Goal: Task Accomplishment & Management: Use online tool/utility

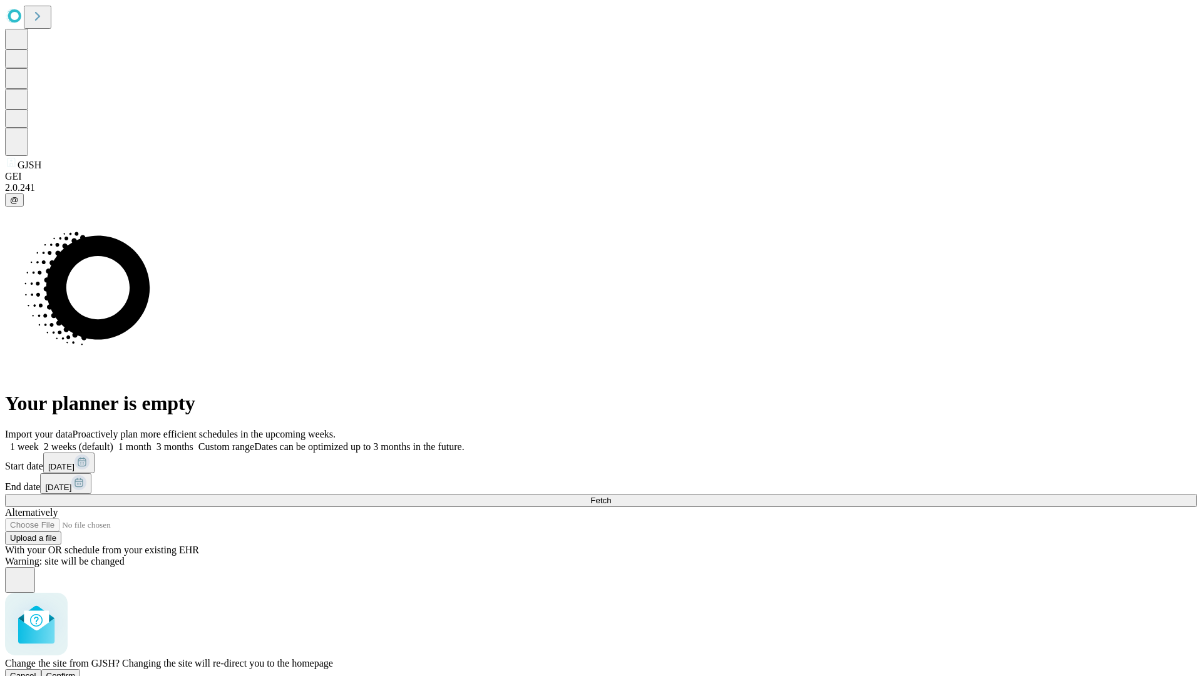
click at [76, 671] on span "Confirm" at bounding box center [60, 675] width 29 height 9
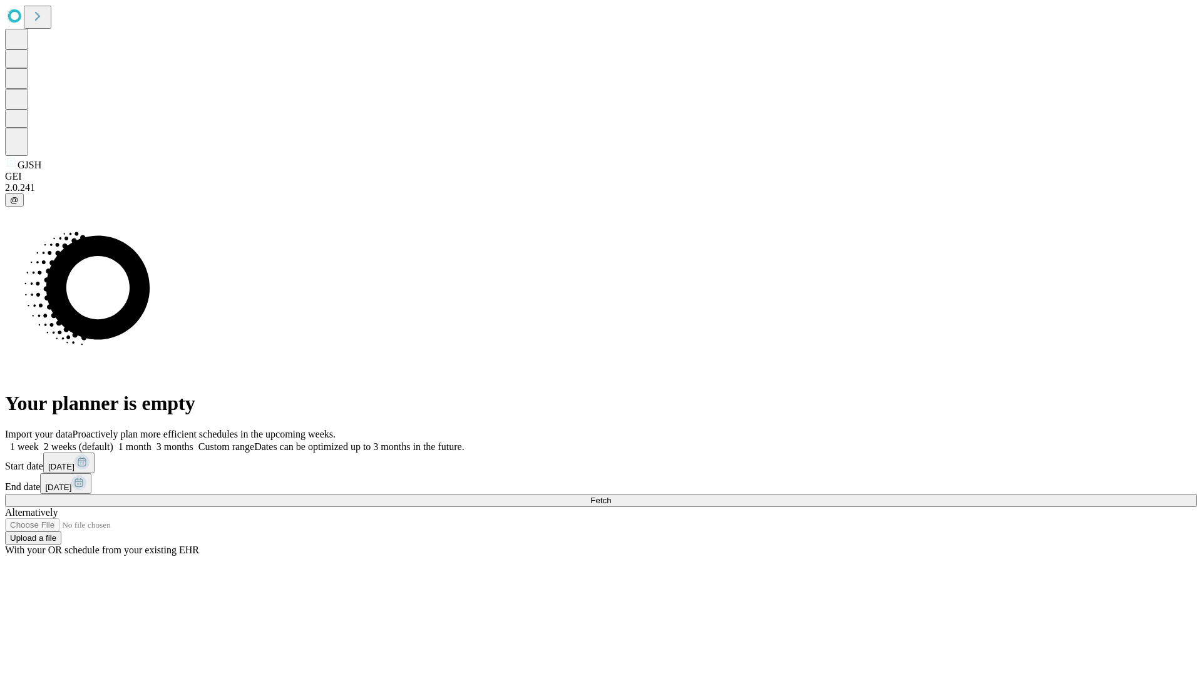
click at [152, 441] on label "1 month" at bounding box center [132, 446] width 38 height 11
click at [611, 496] on span "Fetch" at bounding box center [600, 500] width 21 height 9
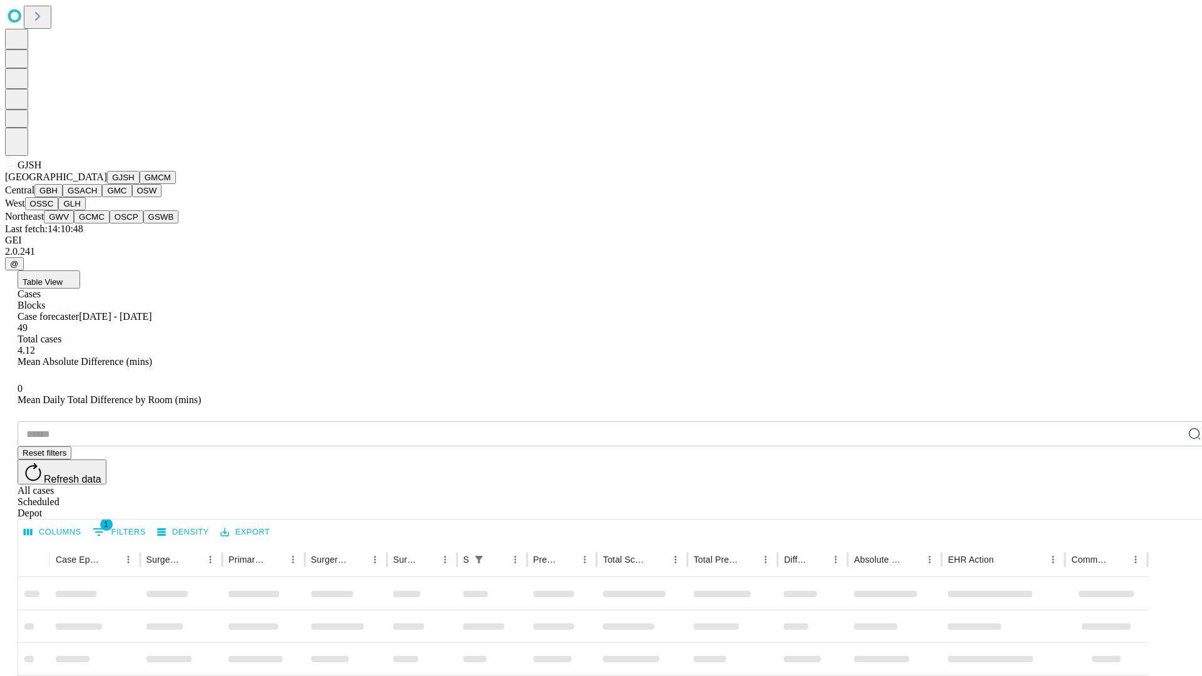
click at [140, 184] on button "GMCM" at bounding box center [158, 177] width 36 height 13
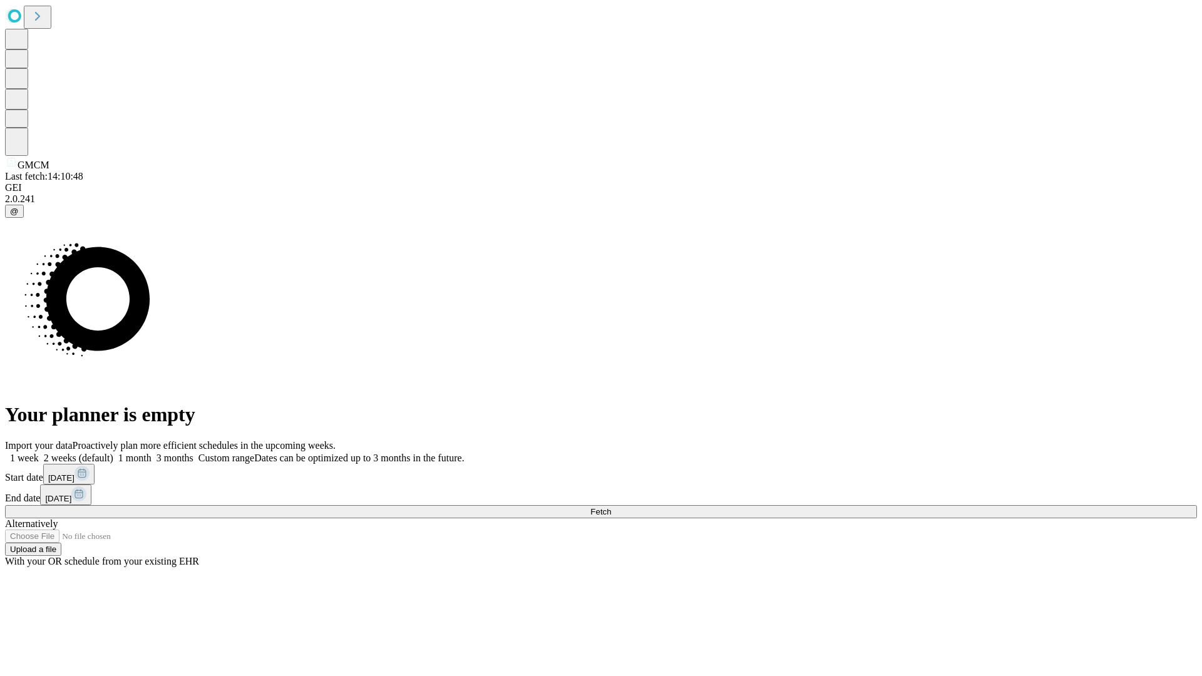
click at [152, 453] on label "1 month" at bounding box center [132, 458] width 38 height 11
click at [611, 507] on span "Fetch" at bounding box center [600, 511] width 21 height 9
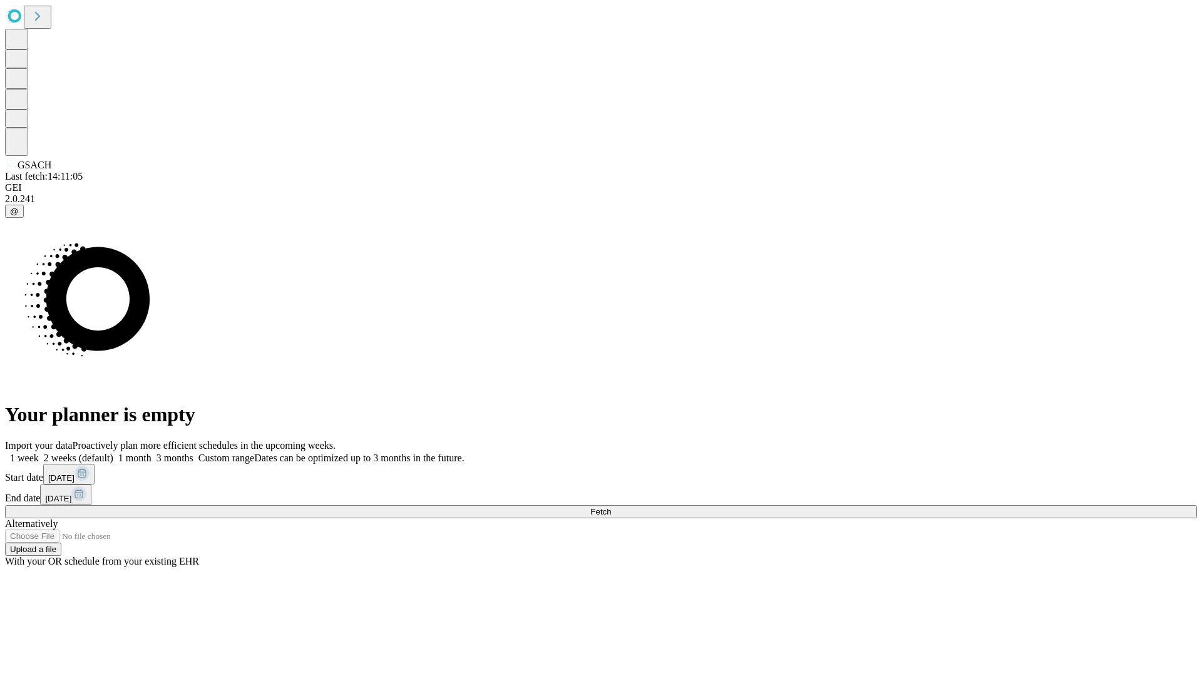
click at [152, 453] on label "1 month" at bounding box center [132, 458] width 38 height 11
click at [611, 507] on span "Fetch" at bounding box center [600, 511] width 21 height 9
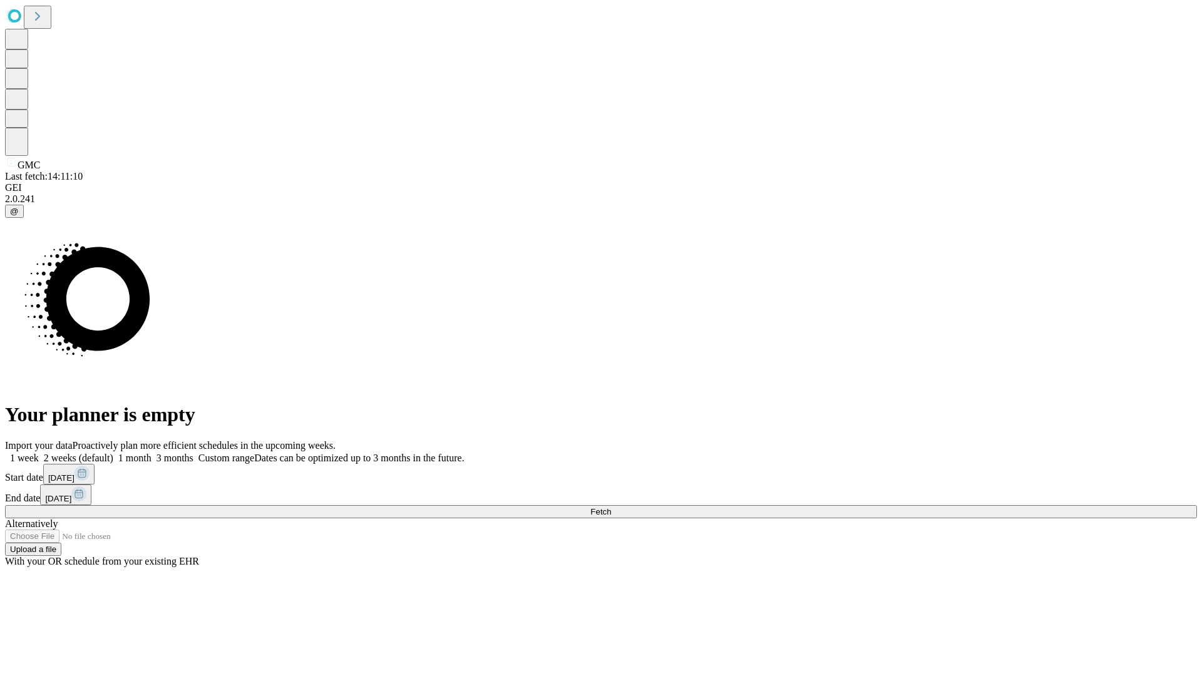
click at [152, 453] on label "1 month" at bounding box center [132, 458] width 38 height 11
click at [611, 507] on span "Fetch" at bounding box center [600, 511] width 21 height 9
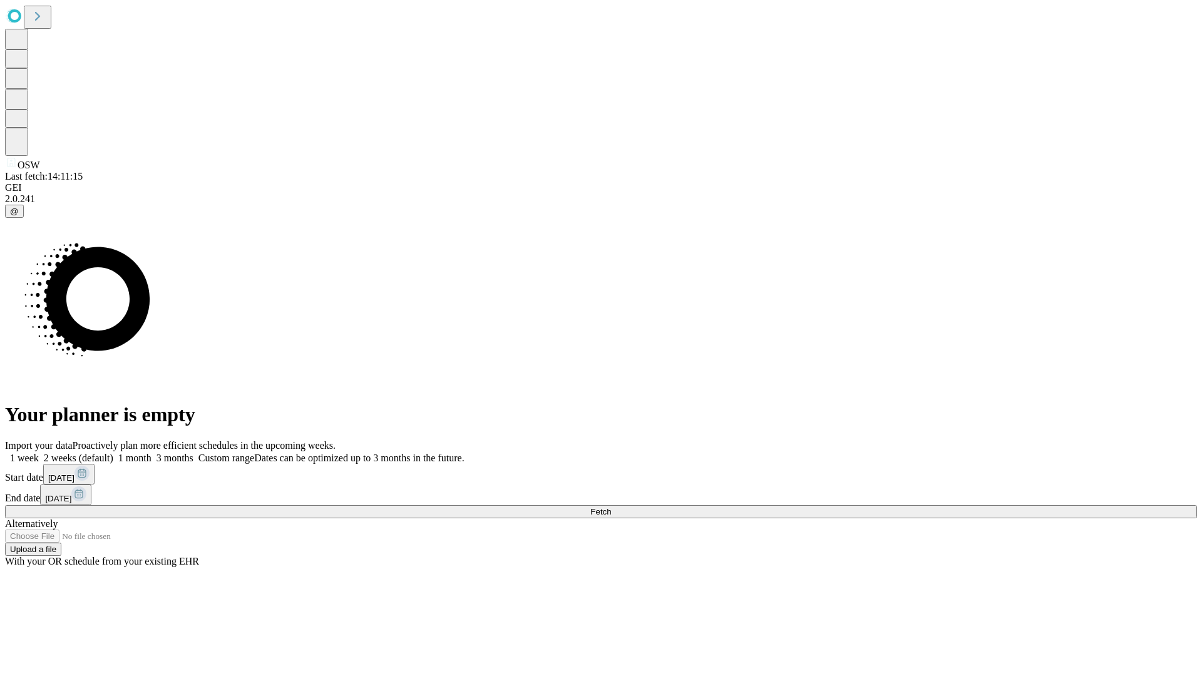
click at [152, 453] on label "1 month" at bounding box center [132, 458] width 38 height 11
click at [611, 507] on span "Fetch" at bounding box center [600, 511] width 21 height 9
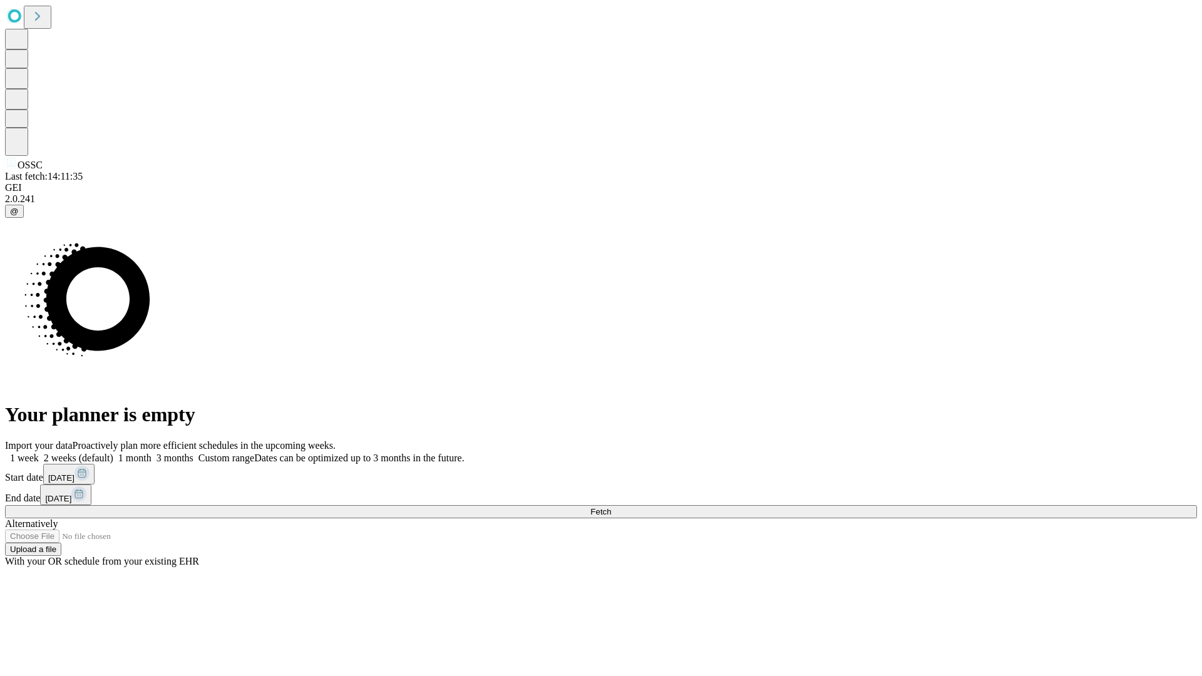
click at [152, 453] on label "1 month" at bounding box center [132, 458] width 38 height 11
click at [611, 507] on span "Fetch" at bounding box center [600, 511] width 21 height 9
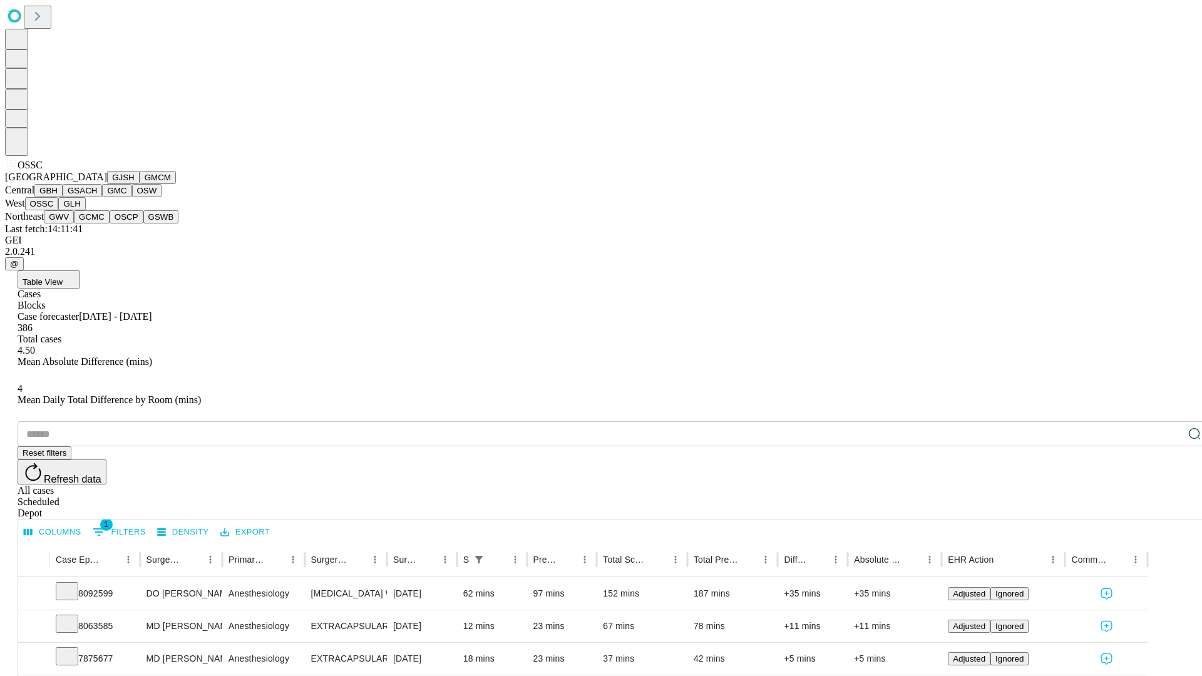
click at [85, 210] on button "GLH" at bounding box center [71, 203] width 27 height 13
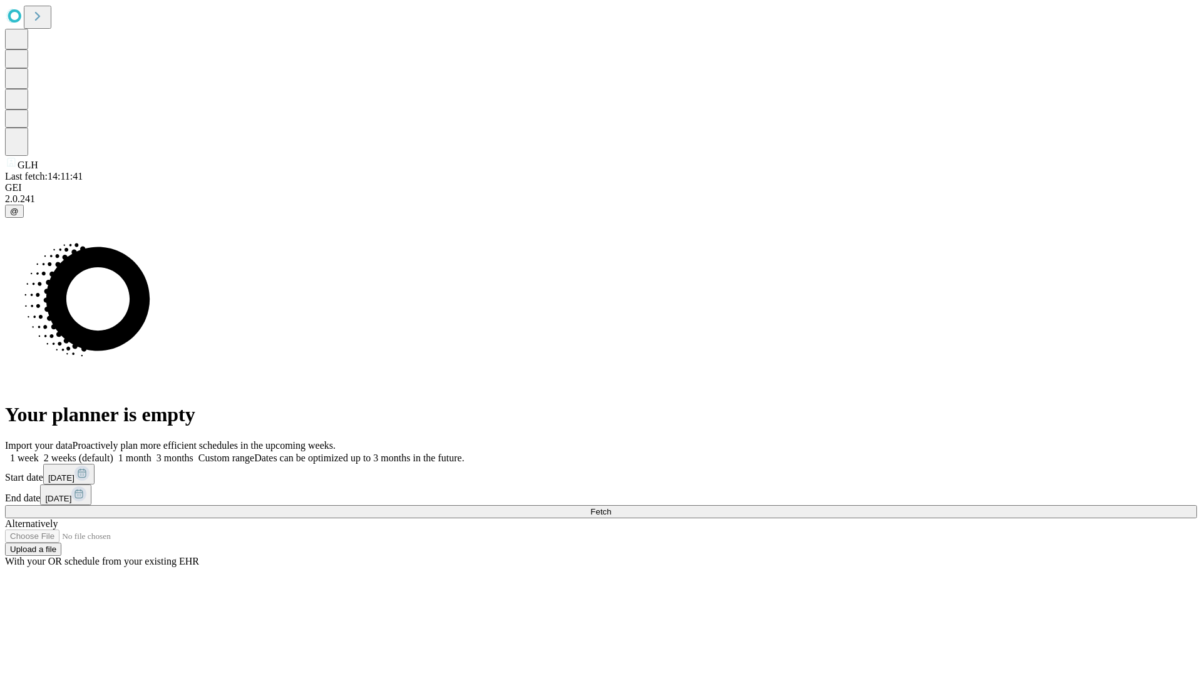
click at [152, 453] on label "1 month" at bounding box center [132, 458] width 38 height 11
click at [611, 507] on span "Fetch" at bounding box center [600, 511] width 21 height 9
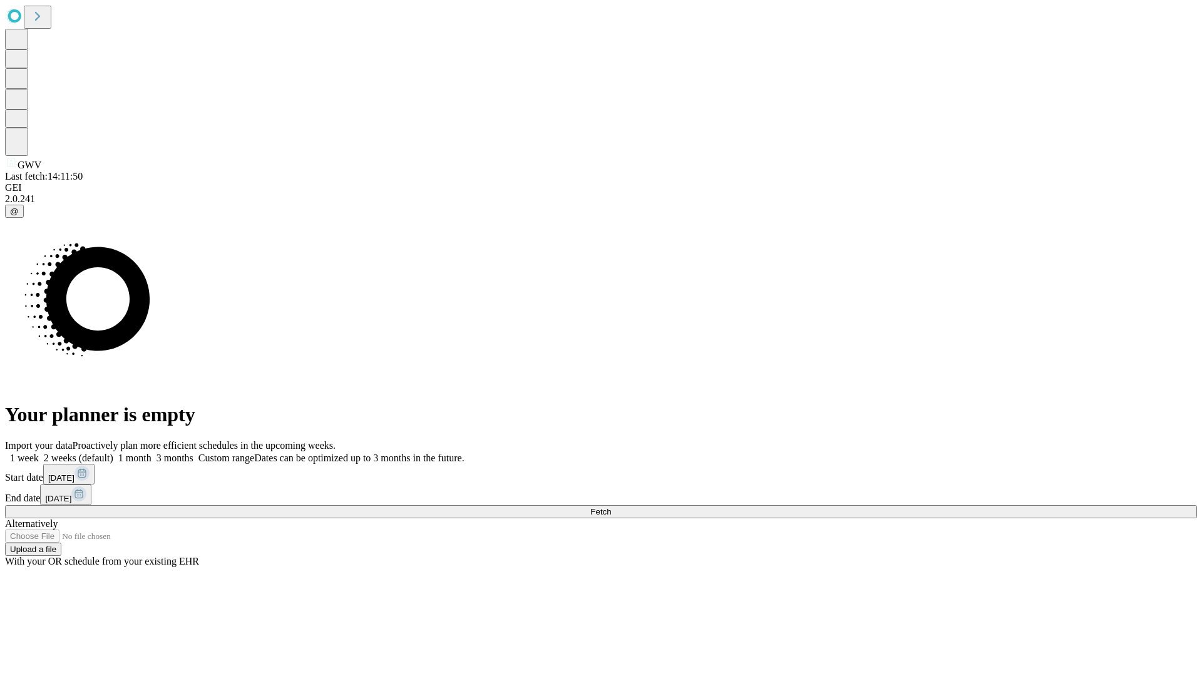
click at [152, 453] on label "1 month" at bounding box center [132, 458] width 38 height 11
click at [611, 507] on span "Fetch" at bounding box center [600, 511] width 21 height 9
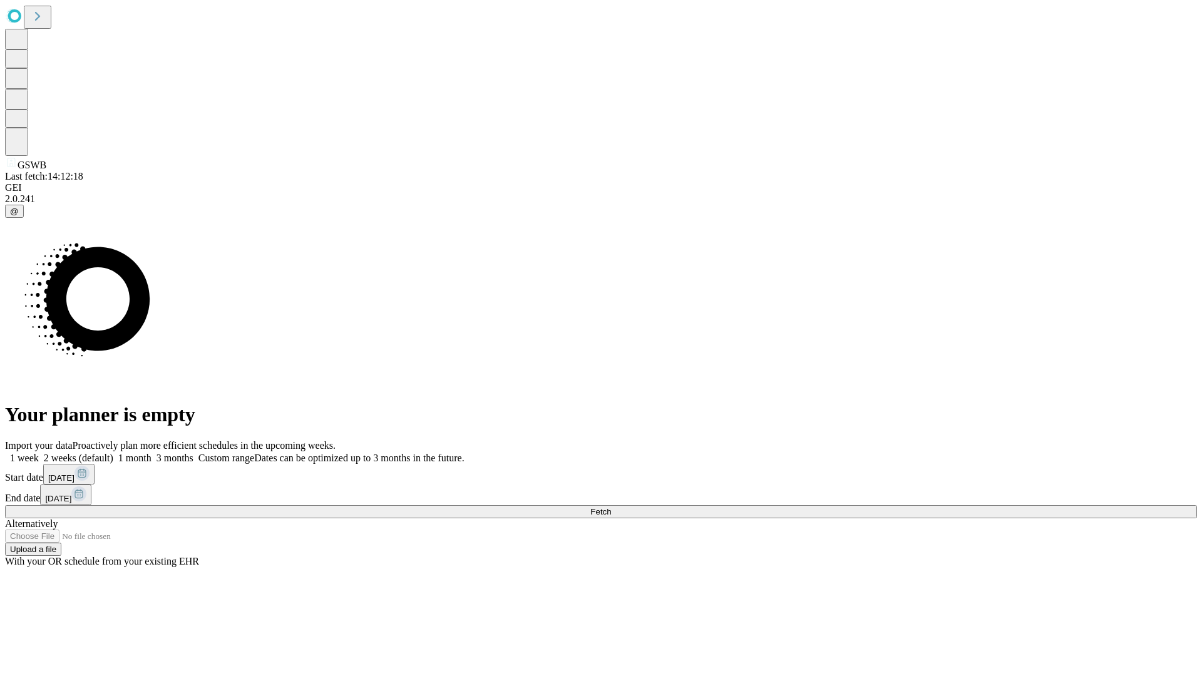
click at [152, 453] on label "1 month" at bounding box center [132, 458] width 38 height 11
click at [611, 507] on span "Fetch" at bounding box center [600, 511] width 21 height 9
